Goal: Information Seeking & Learning: Learn about a topic

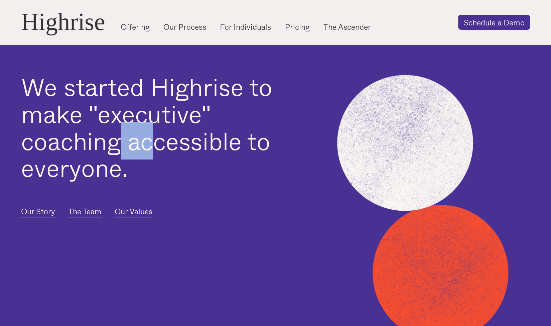
drag, startPoint x: 123, startPoint y: 139, endPoint x: 156, endPoint y: 145, distance: 33.3
click at [156, 145] on h1 "We started Highrise to make "executive" coaching accessible to everyone." at bounding box center [161, 127] width 280 height 108
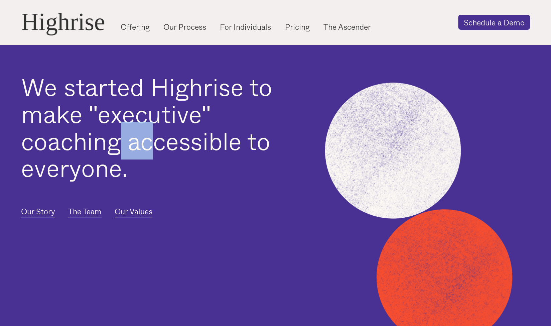
click at [158, 145] on h1 "We started Highrise to make "executive" coaching accessible to everyone." at bounding box center [161, 127] width 280 height 108
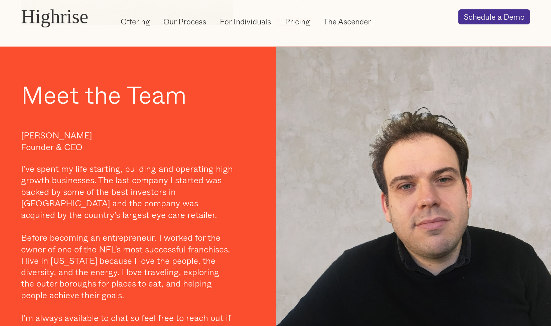
scroll to position [668, 0]
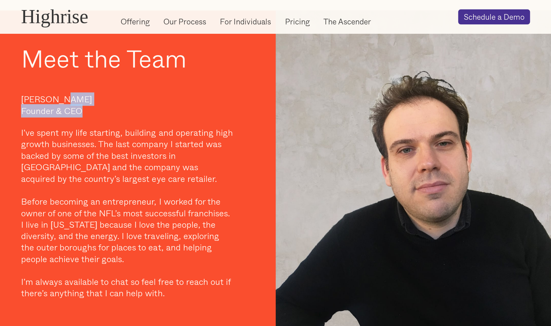
drag, startPoint x: 62, startPoint y: 115, endPoint x: 97, endPoint y: 129, distance: 37.2
click at [97, 116] on p "Andrew Lipovsky Founder & CEO" at bounding box center [127, 104] width 212 height 23
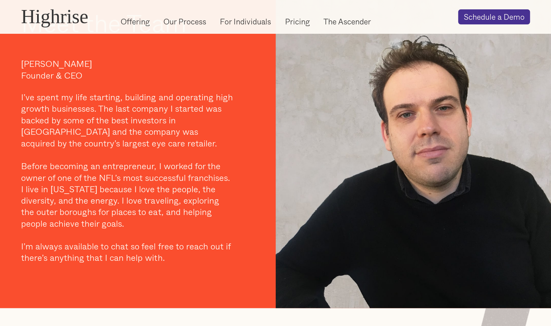
scroll to position [702, 0]
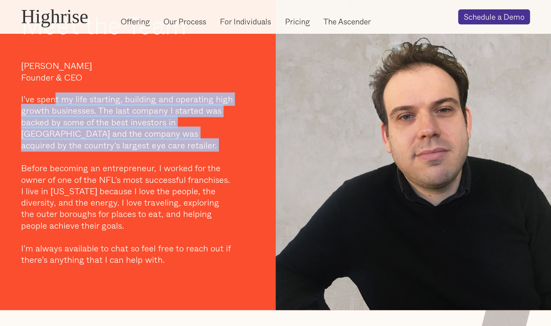
drag, startPoint x: 55, startPoint y: 121, endPoint x: 187, endPoint y: 172, distance: 141.8
click at [187, 172] on p "I’ve spent my life starting, building and operating high growth businesses. The…" at bounding box center [127, 179] width 212 height 172
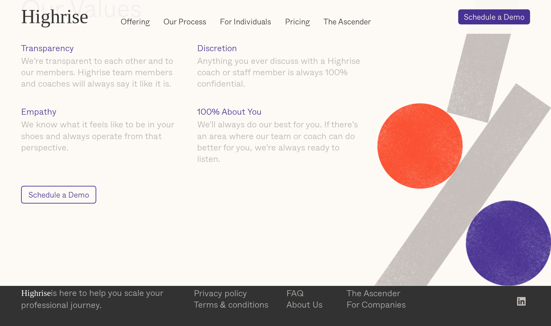
scroll to position [1080, 0]
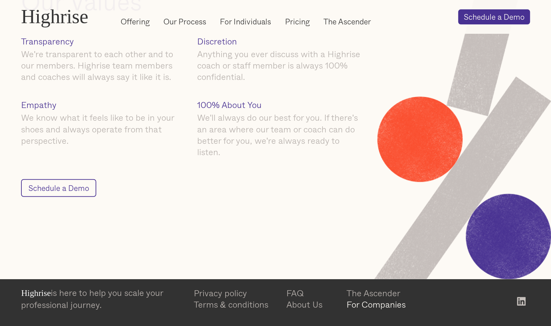
click at [361, 305] on link "For Companies" at bounding box center [392, 303] width 93 height 11
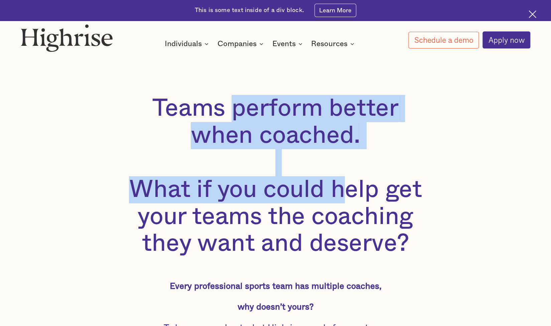
drag, startPoint x: 229, startPoint y: 111, endPoint x: 351, endPoint y: 194, distance: 147.4
click at [351, 191] on h1 "Teams perform better when coached. ‍ What if you could help get your teams the …" at bounding box center [275, 176] width 344 height 162
click at [351, 194] on h1 "Teams perform better when coached. ‍ What if you could help get your teams the …" at bounding box center [275, 176] width 344 height 162
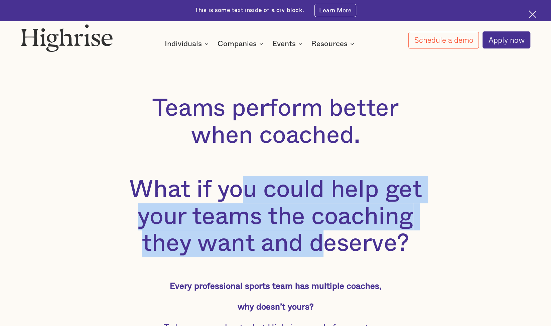
drag, startPoint x: 249, startPoint y: 189, endPoint x: 324, endPoint y: 240, distance: 90.7
click at [324, 240] on h1 "Teams perform better when coached. ‍ What if you could help get your teams the …" at bounding box center [275, 176] width 344 height 162
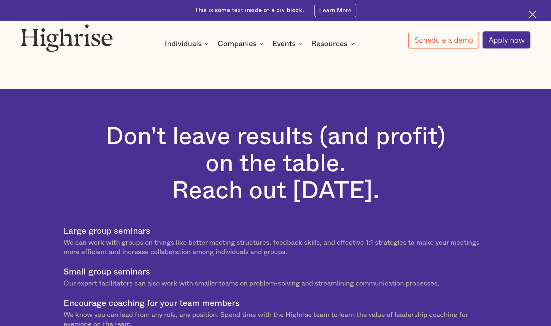
scroll to position [468, 0]
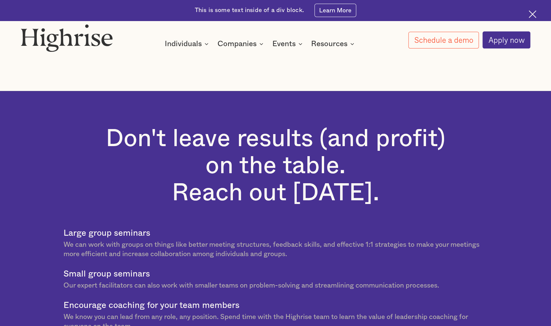
click at [279, 164] on h2 "Don't leave results (and profit) on the table. Reach out [DATE]." at bounding box center [275, 165] width 424 height 81
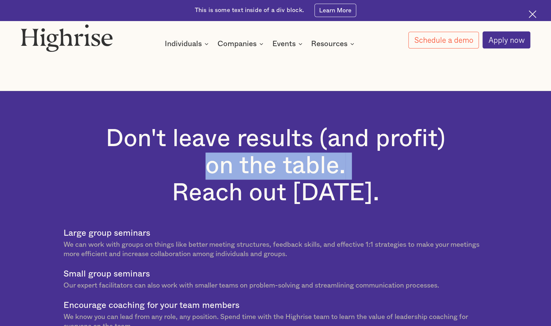
click at [279, 164] on h2 "Don't leave results (and profit) on the table. Reach out [DATE]." at bounding box center [275, 165] width 424 height 81
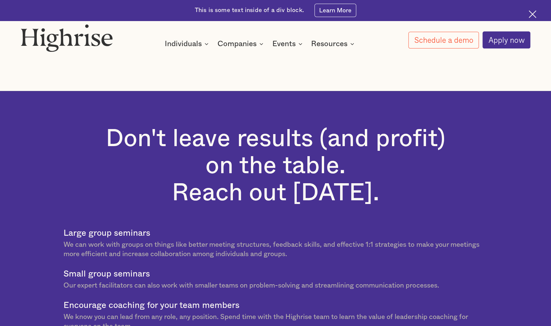
click at [307, 196] on h2 "Don't leave results (and profit) on the table. Reach out [DATE]." at bounding box center [275, 165] width 424 height 81
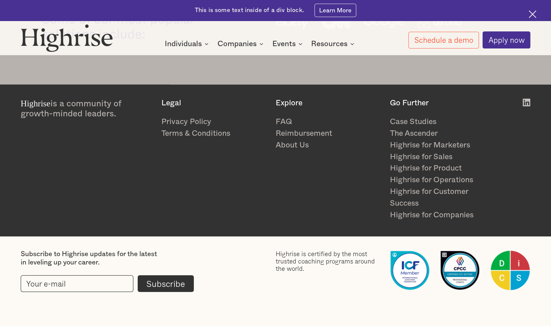
scroll to position [998, 0]
click at [432, 131] on link "The Ascender" at bounding box center [443, 134] width 106 height 12
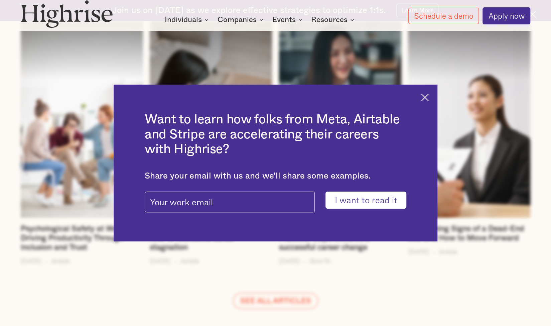
scroll to position [1470, 0]
